Goal: Task Accomplishment & Management: Manage account settings

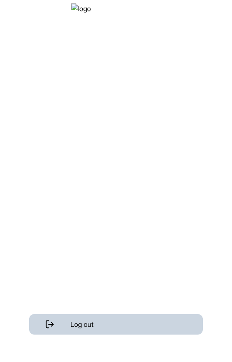
click at [128, 319] on div "Log out" at bounding box center [116, 324] width 174 height 21
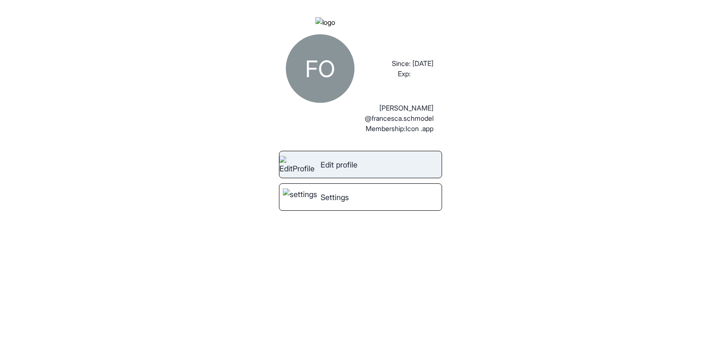
click at [338, 171] on span "Edit profile" at bounding box center [338, 165] width 37 height 12
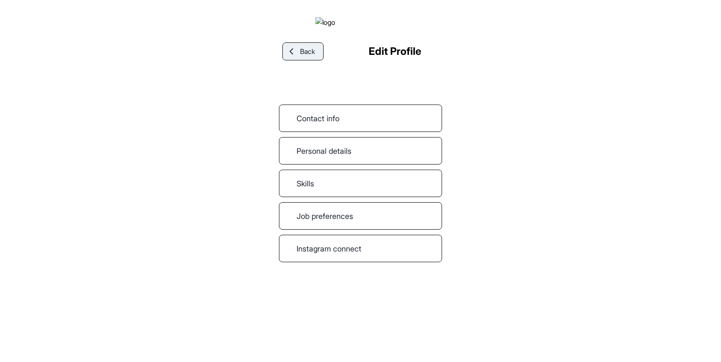
click at [305, 60] on link "Back" at bounding box center [302, 51] width 41 height 18
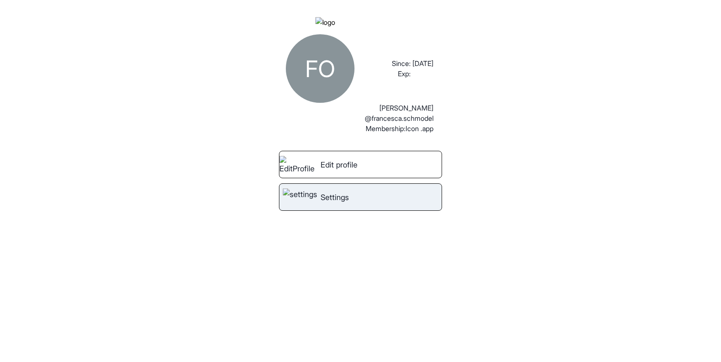
click at [341, 203] on span "Settings" at bounding box center [334, 198] width 28 height 12
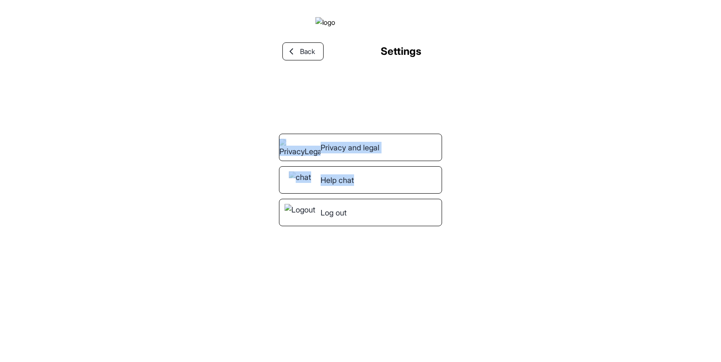
drag, startPoint x: 269, startPoint y: 121, endPoint x: 398, endPoint y: 175, distance: 140.2
click at [398, 175] on div "Back Settings Privacy and legal Help chat Log out" at bounding box center [360, 181] width 721 height 362
copy div "Privacy and legal Help chat"
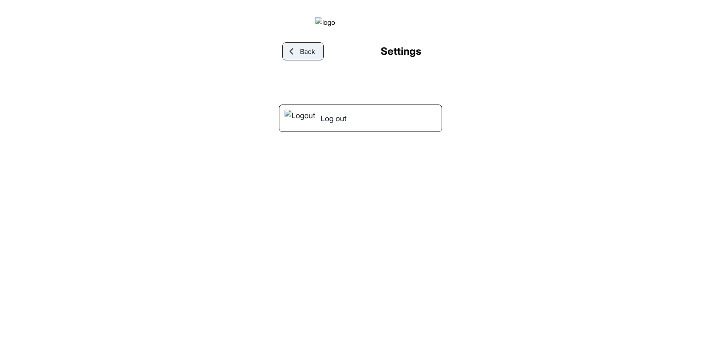
click at [311, 57] on span "Back" at bounding box center [307, 51] width 15 height 10
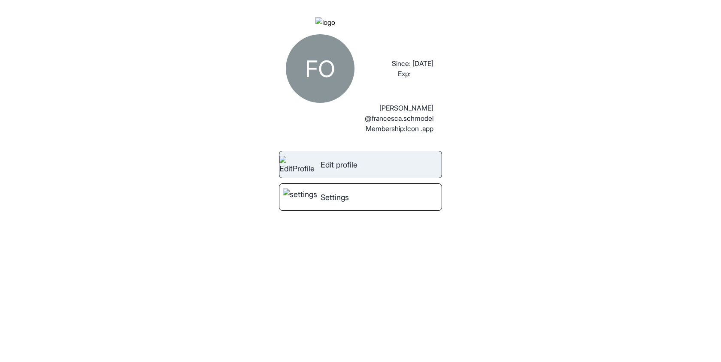
click at [346, 171] on span "Edit profile" at bounding box center [338, 165] width 37 height 12
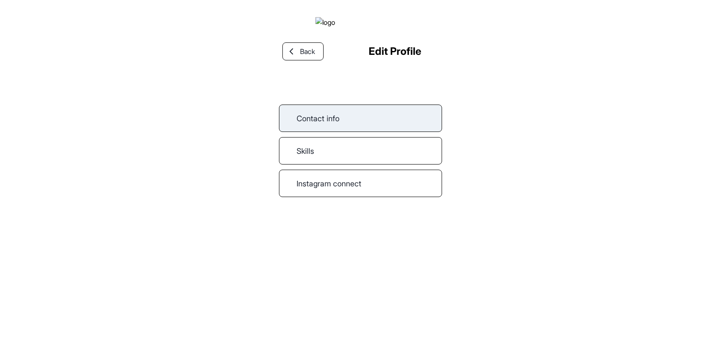
click at [351, 132] on link "Contact info" at bounding box center [360, 118] width 163 height 27
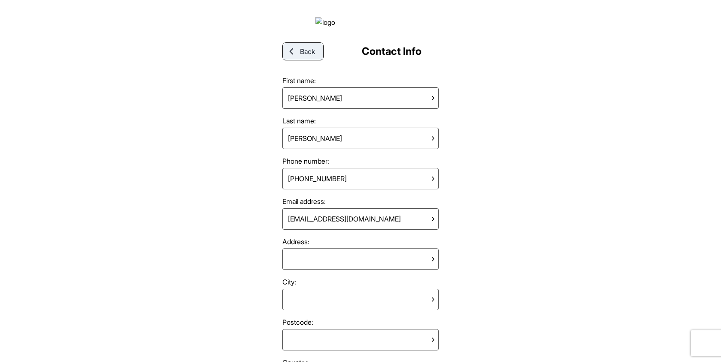
click at [306, 57] on span "Back" at bounding box center [307, 51] width 15 height 10
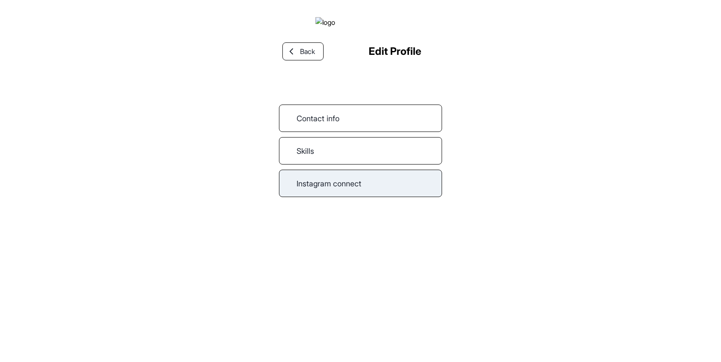
click at [332, 197] on link "Instagram connect" at bounding box center [360, 183] width 163 height 27
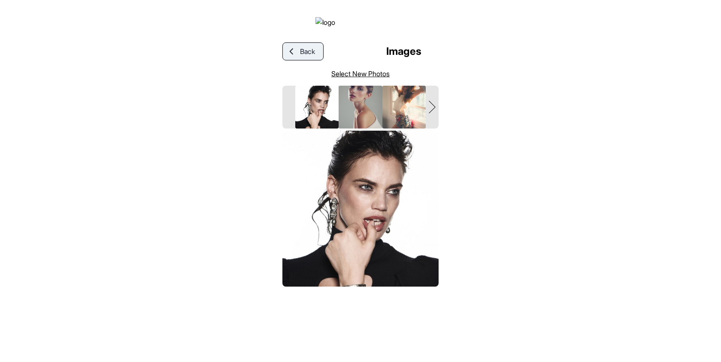
click at [302, 60] on link "Back" at bounding box center [302, 51] width 41 height 18
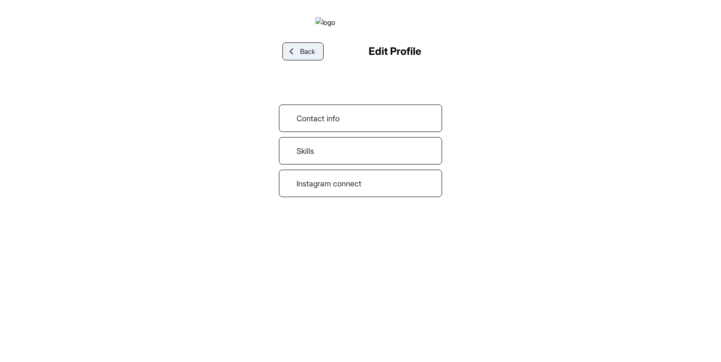
click at [311, 55] on link "Back" at bounding box center [302, 51] width 41 height 18
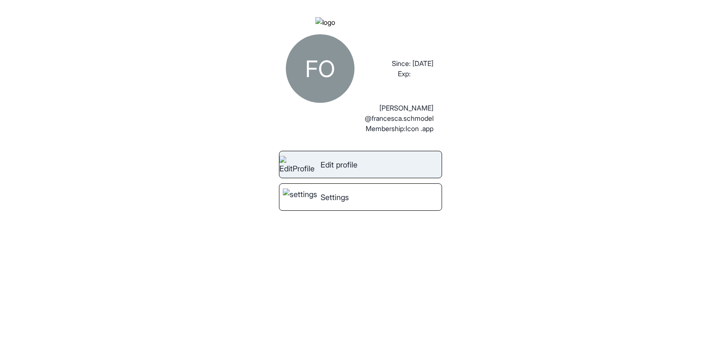
click at [342, 171] on span "Edit profile" at bounding box center [338, 165] width 37 height 12
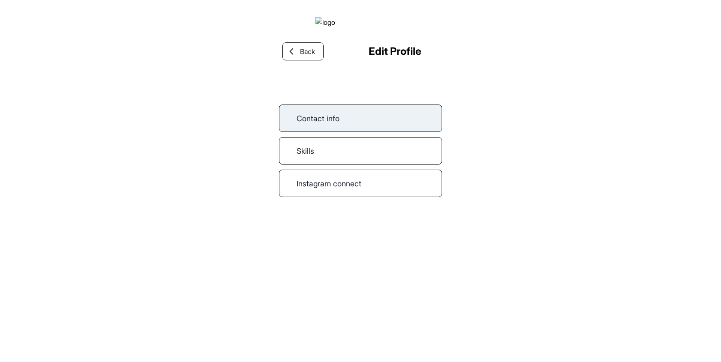
click at [350, 124] on link "Contact info" at bounding box center [360, 118] width 163 height 27
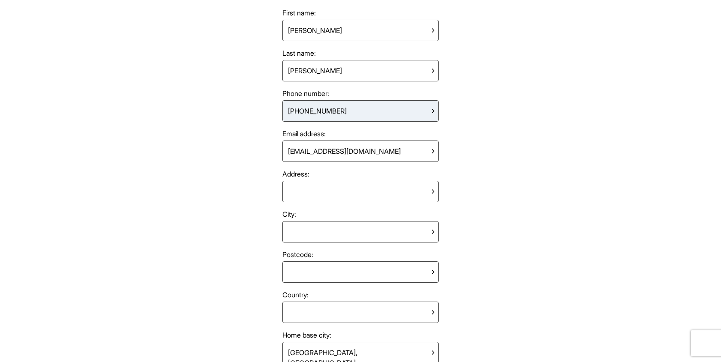
scroll to position [72, 0]
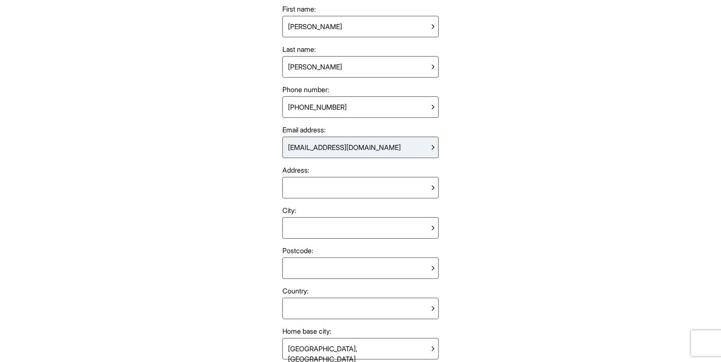
click at [417, 158] on div "appreview@schmodel.com" at bounding box center [360, 147] width 156 height 21
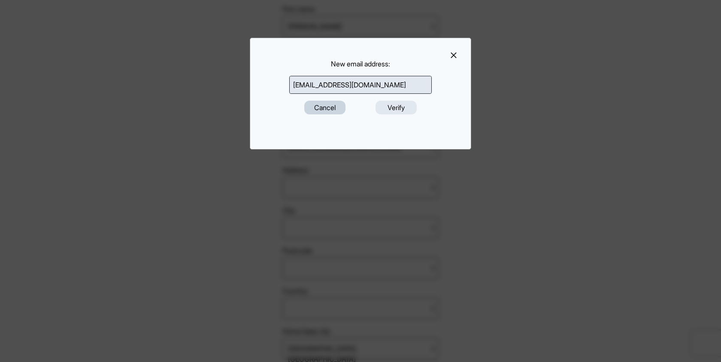
click at [335, 110] on button "Cancel" at bounding box center [324, 108] width 41 height 14
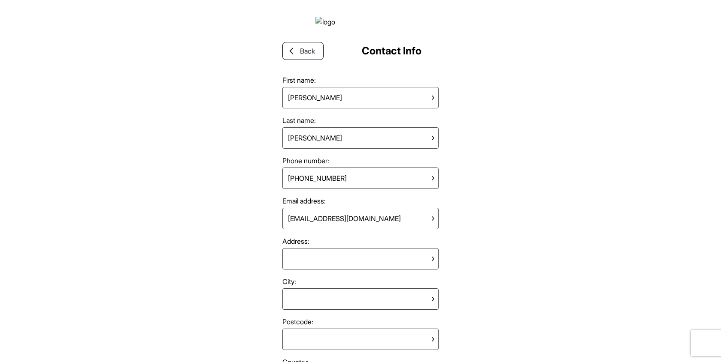
scroll to position [0, 0]
drag, startPoint x: 262, startPoint y: 174, endPoint x: 344, endPoint y: 174, distance: 82.4
click at [344, 174] on div "Back Contact Info First name: Francesca Last name: Osborn Phone number: +447777…" at bounding box center [360, 181] width 721 height 362
copy label "Phone number:"
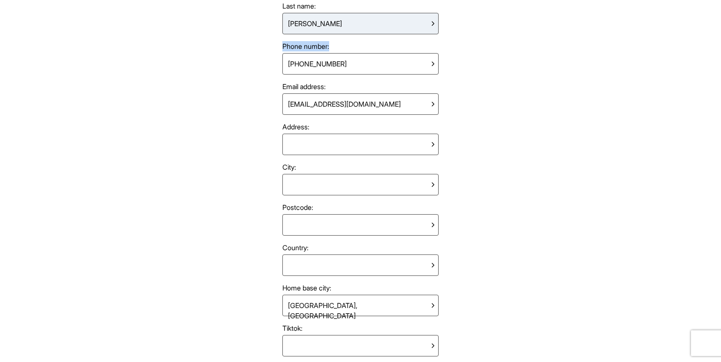
scroll to position [118, 0]
